Goal: Task Accomplishment & Management: Use online tool/utility

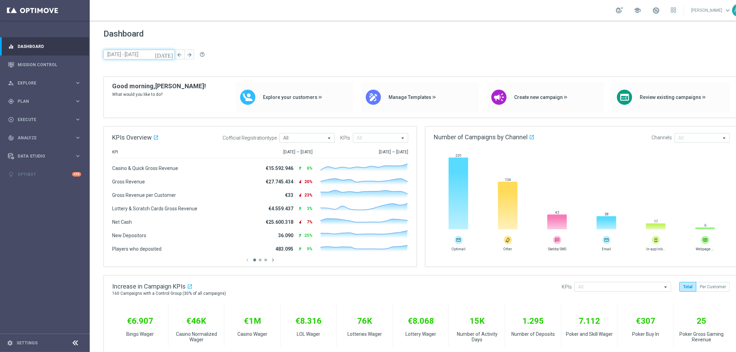
click at [160, 54] on input "[DATE] - [DATE]" at bounding box center [138, 55] width 71 height 10
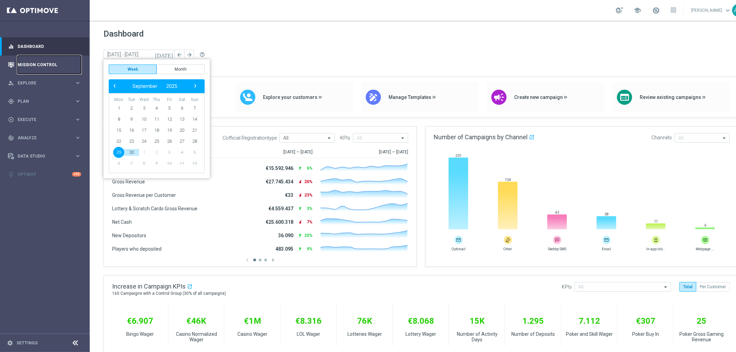
click at [41, 64] on link "Mission Control" at bounding box center [49, 65] width 63 height 18
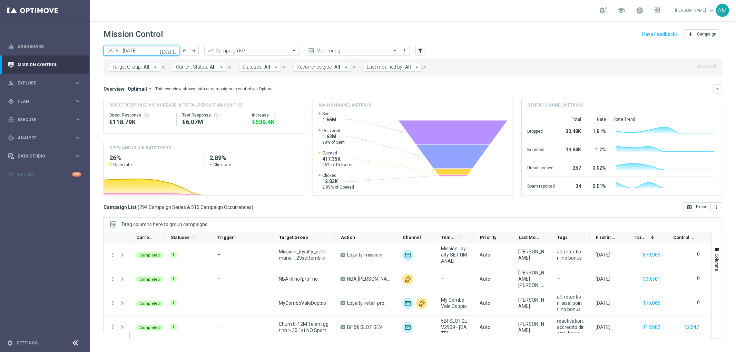
click at [144, 51] on input "[DATE] - [DATE]" at bounding box center [141, 51] width 76 height 10
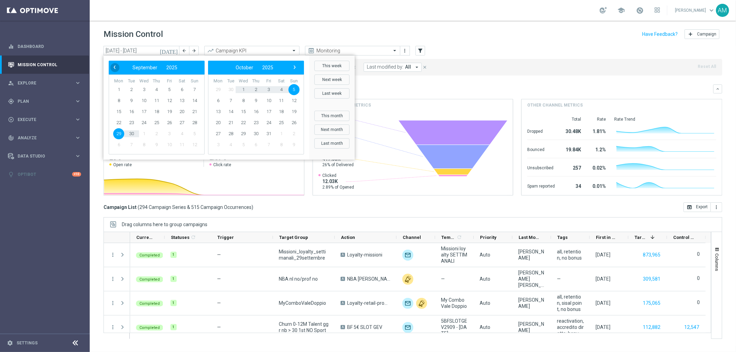
click at [116, 67] on span "‹" at bounding box center [114, 67] width 9 height 9
click at [130, 89] on span "1" at bounding box center [131, 89] width 11 height 11
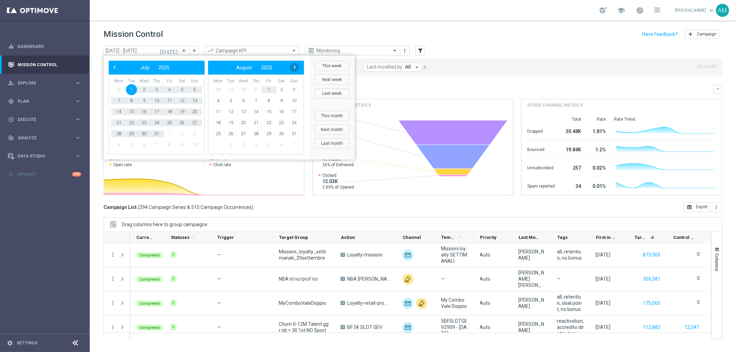
click at [295, 65] on span "›" at bounding box center [294, 67] width 9 height 9
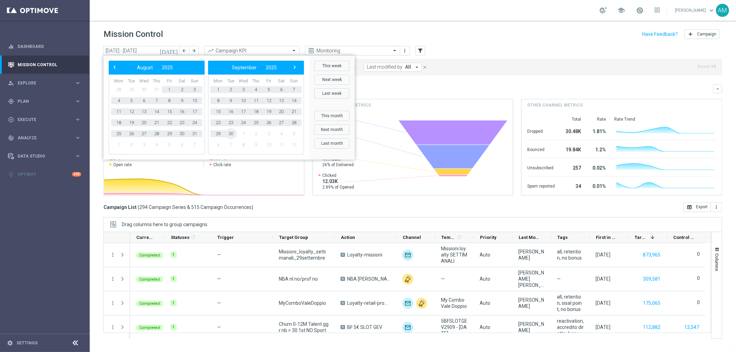
click at [231, 134] on span "30" at bounding box center [230, 133] width 11 height 11
type input "[DATE] - [DATE]"
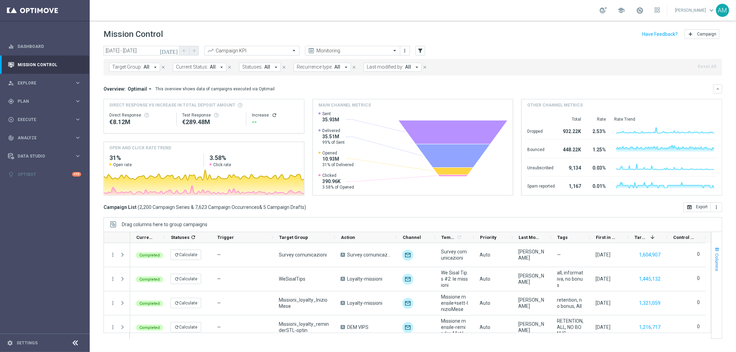
click at [716, 252] on span "button" at bounding box center [717, 250] width 6 height 6
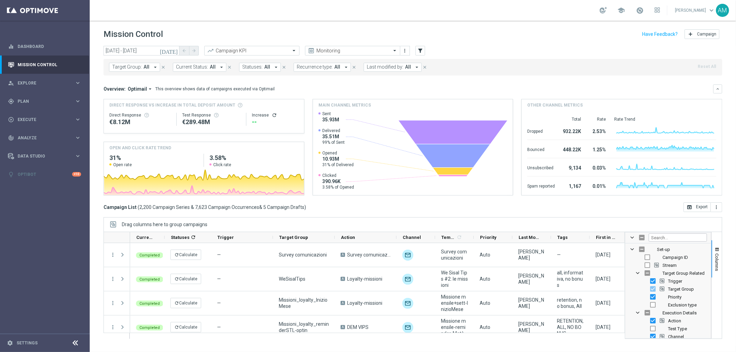
click at [676, 280] on span "Trigger" at bounding box center [675, 281] width 14 height 5
checkbox input "false"
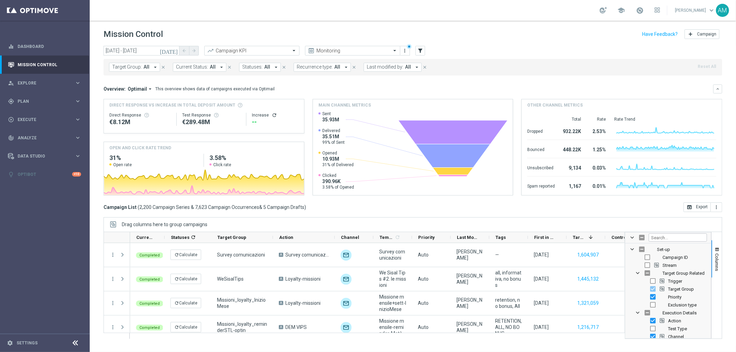
click at [677, 297] on span "Priority" at bounding box center [674, 297] width 13 height 5
checkbox input "false"
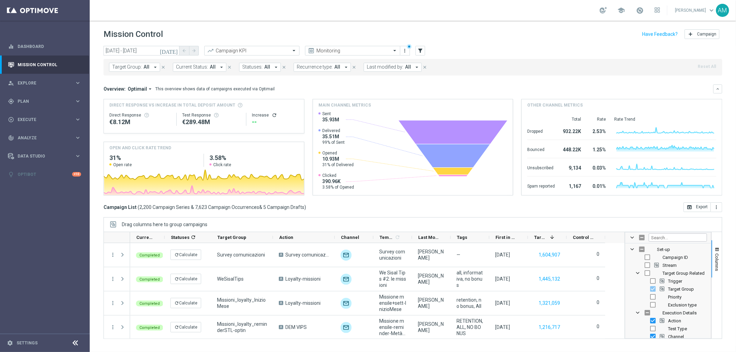
click at [671, 336] on span "Channel" at bounding box center [676, 336] width 16 height 5
checkbox input "false"
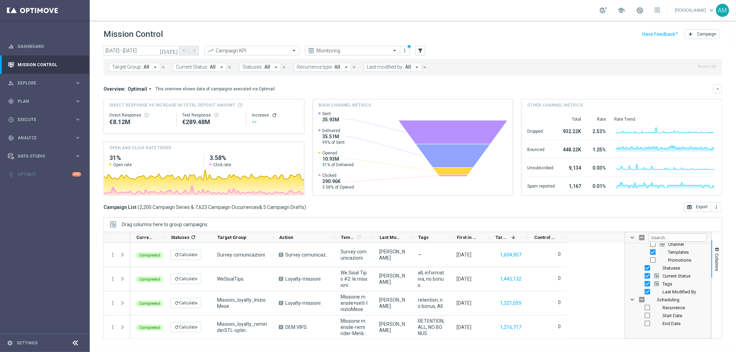
scroll to position [79, 0]
click at [668, 282] on span "Statuses" at bounding box center [671, 281] width 18 height 5
checkbox input "false"
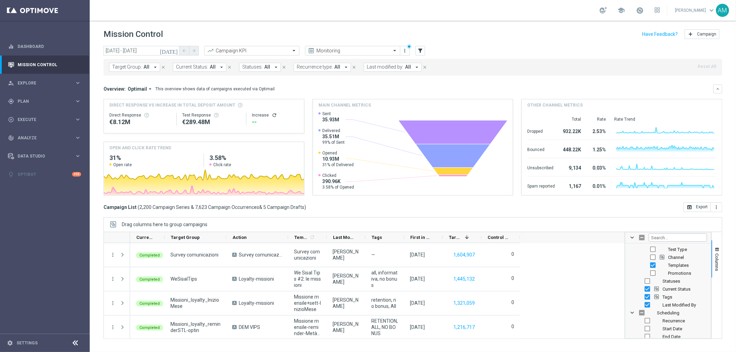
click at [674, 287] on span "Current Status" at bounding box center [676, 289] width 28 height 5
checkbox input "false"
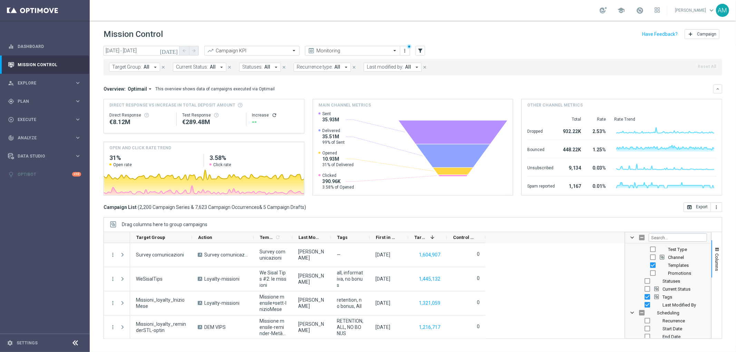
click at [665, 306] on span "Last Modified By" at bounding box center [678, 304] width 33 height 5
checkbox input "false"
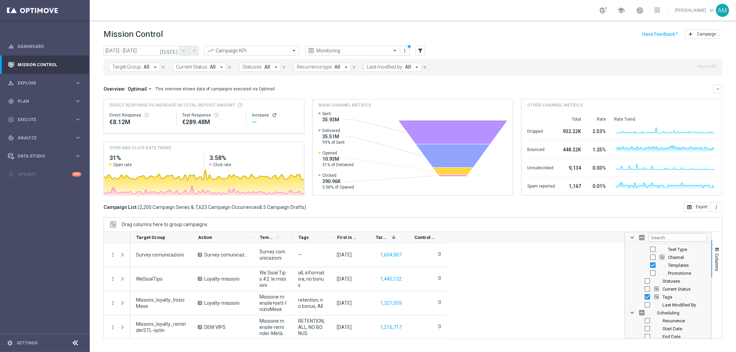
click at [665, 306] on span "Last Modified By" at bounding box center [678, 304] width 33 height 5
checkbox input "true"
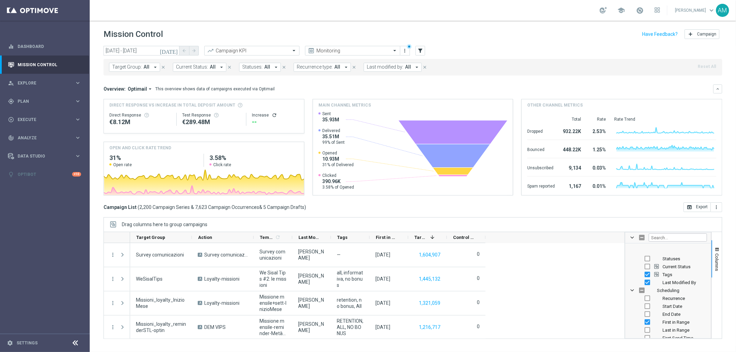
scroll to position [118, 0]
click at [672, 304] on span "First in Range" at bounding box center [675, 306] width 27 height 5
checkbox input "false"
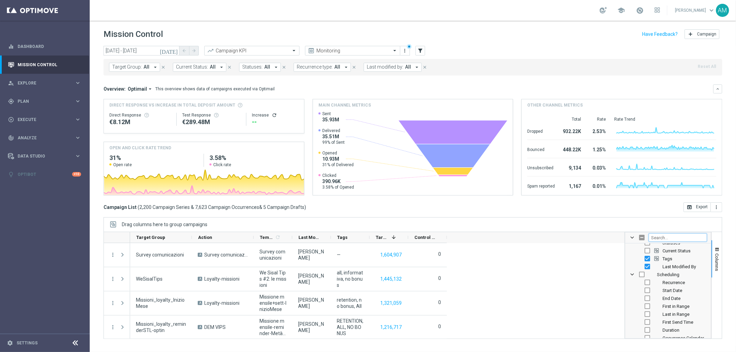
click at [670, 235] on input "Filter Columns Input" at bounding box center [677, 237] width 58 height 8
type input "promo"
click at [684, 266] on span "Promotions" at bounding box center [679, 265] width 23 height 5
checkbox input "true"
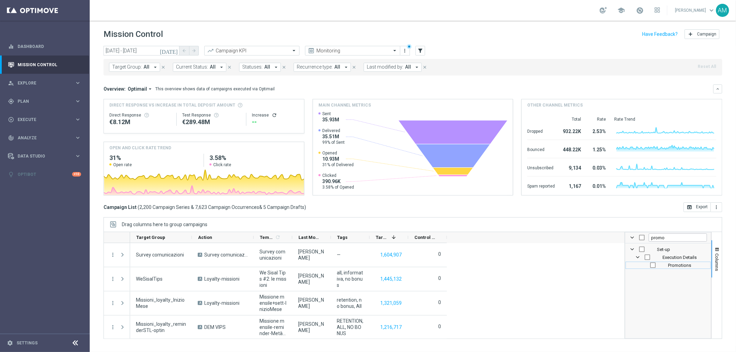
checkbox input "true"
click at [692, 207] on button "open_in_browser Export" at bounding box center [696, 207] width 27 height 10
